Goal: Task Accomplishment & Management: Use online tool/utility

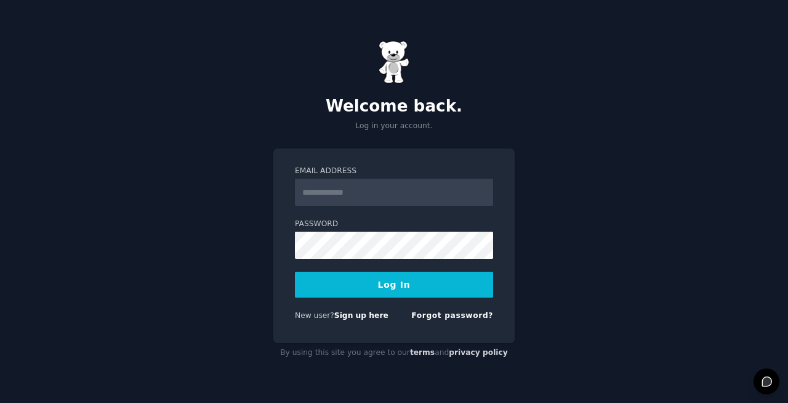
type input "**********"
click at [418, 280] on button "Log In" at bounding box center [394, 285] width 198 height 26
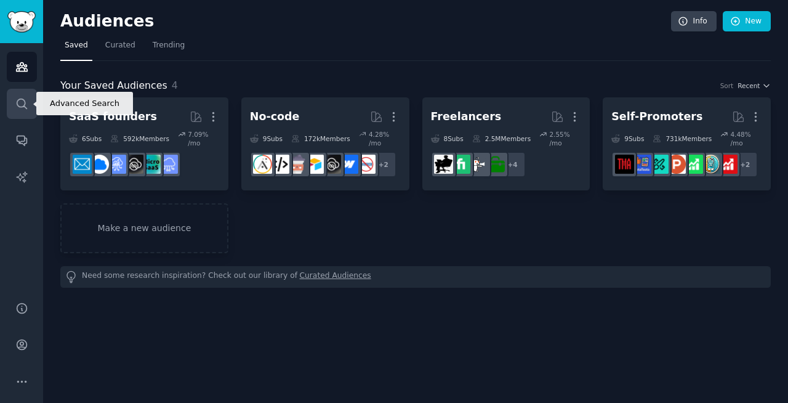
click at [26, 108] on icon "Sidebar" at bounding box center [22, 104] width 10 height 10
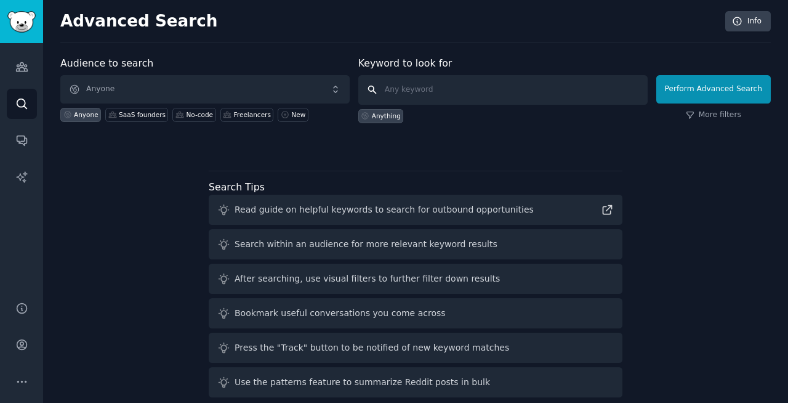
click at [418, 88] on input "text" at bounding box center [502, 90] width 289 height 30
type input "AI companion"
click button "Perform Advanced Search" at bounding box center [713, 89] width 115 height 28
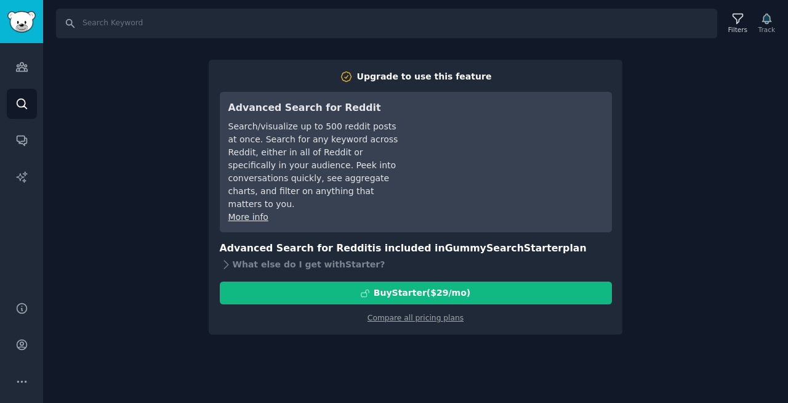
click at [658, 251] on div "Search Filters Track Upgrade to use this feature Advanced Search for Reddit Sea…" at bounding box center [415, 201] width 745 height 403
click at [25, 62] on icon "Sidebar" at bounding box center [21, 66] width 13 height 13
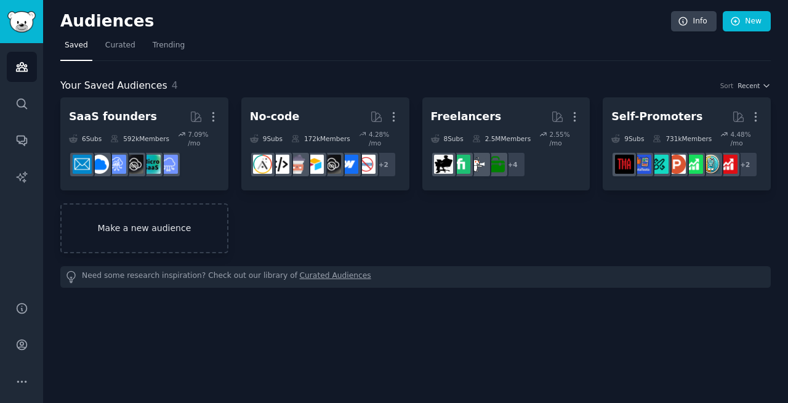
click at [189, 235] on link "Make a new audience" at bounding box center [144, 228] width 168 height 50
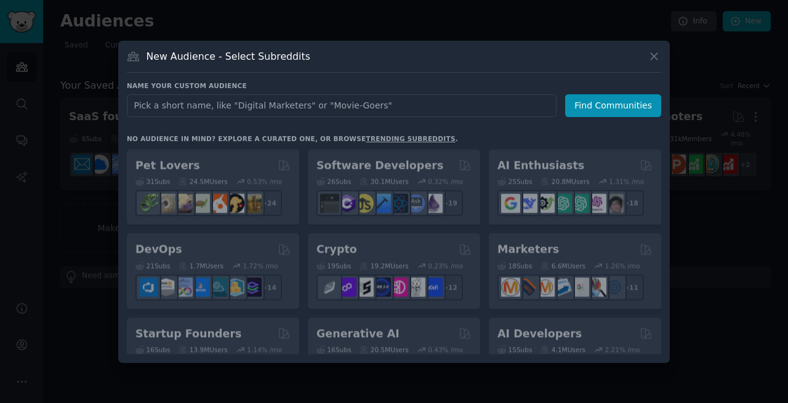
type input "a"
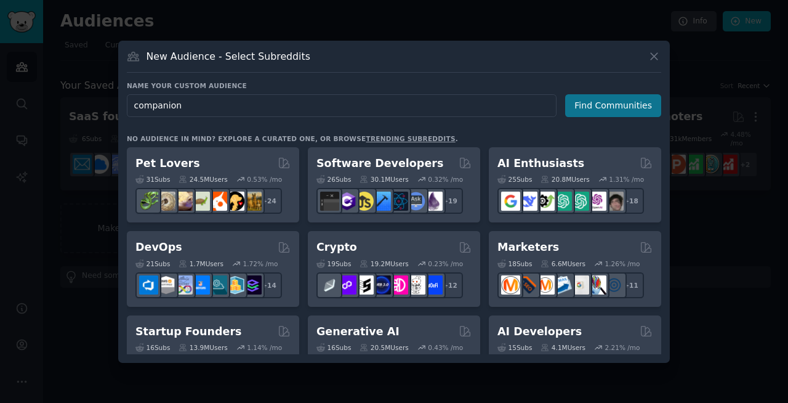
type input "companion"
click at [600, 113] on button "Find Communities" at bounding box center [613, 105] width 96 height 23
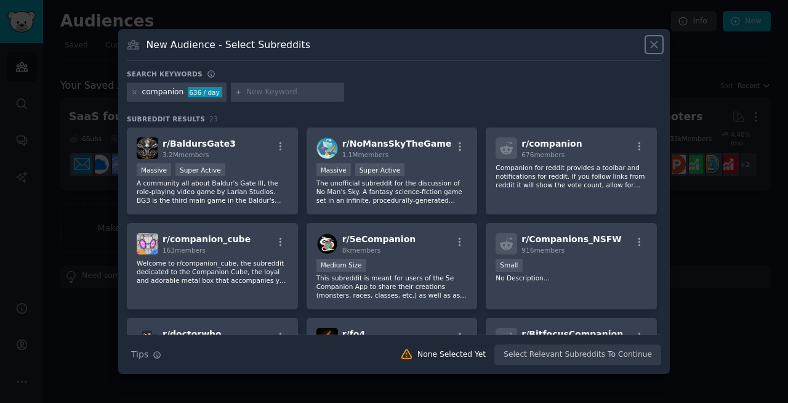
click at [654, 42] on icon at bounding box center [654, 44] width 13 height 13
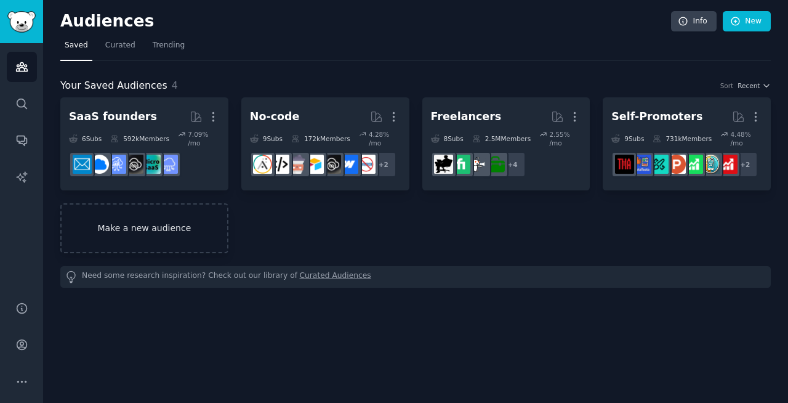
click at [163, 219] on link "Make a new audience" at bounding box center [144, 228] width 168 height 50
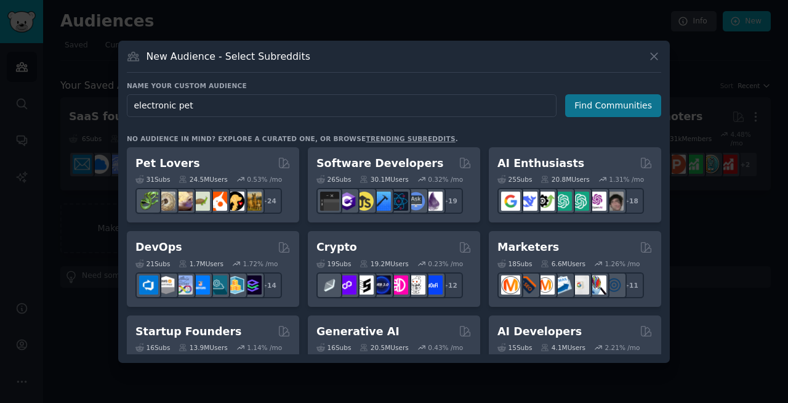
type input "electronic pet"
click at [591, 109] on button "Find Communities" at bounding box center [613, 105] width 96 height 23
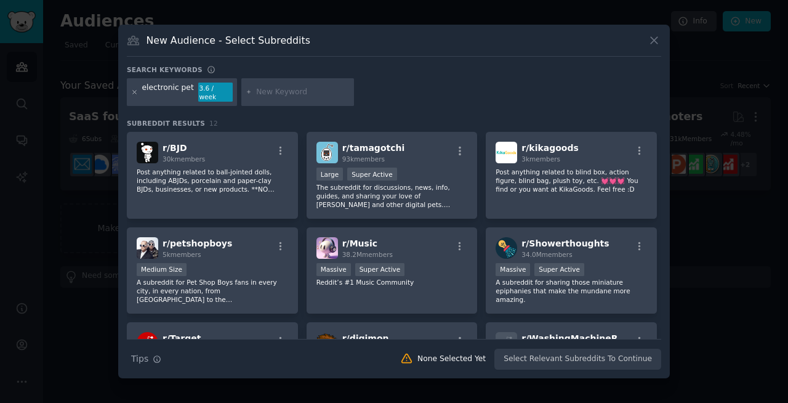
click at [133, 92] on icon at bounding box center [134, 92] width 7 height 7
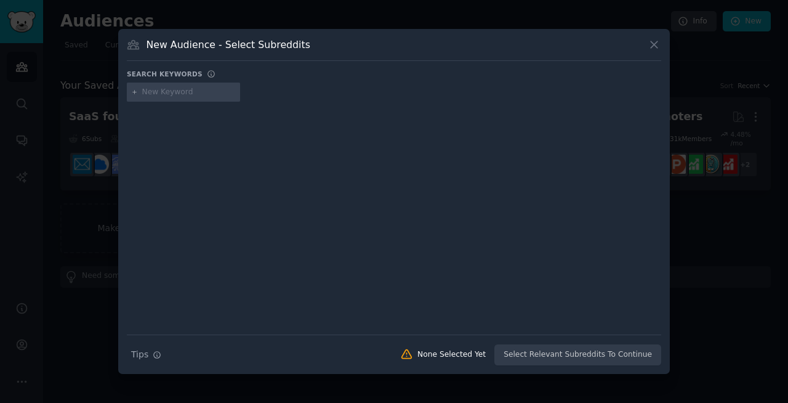
click at [200, 92] on input "text" at bounding box center [189, 92] width 94 height 11
type input "virtual pet"
